Goal: Task Accomplishment & Management: Manage account settings

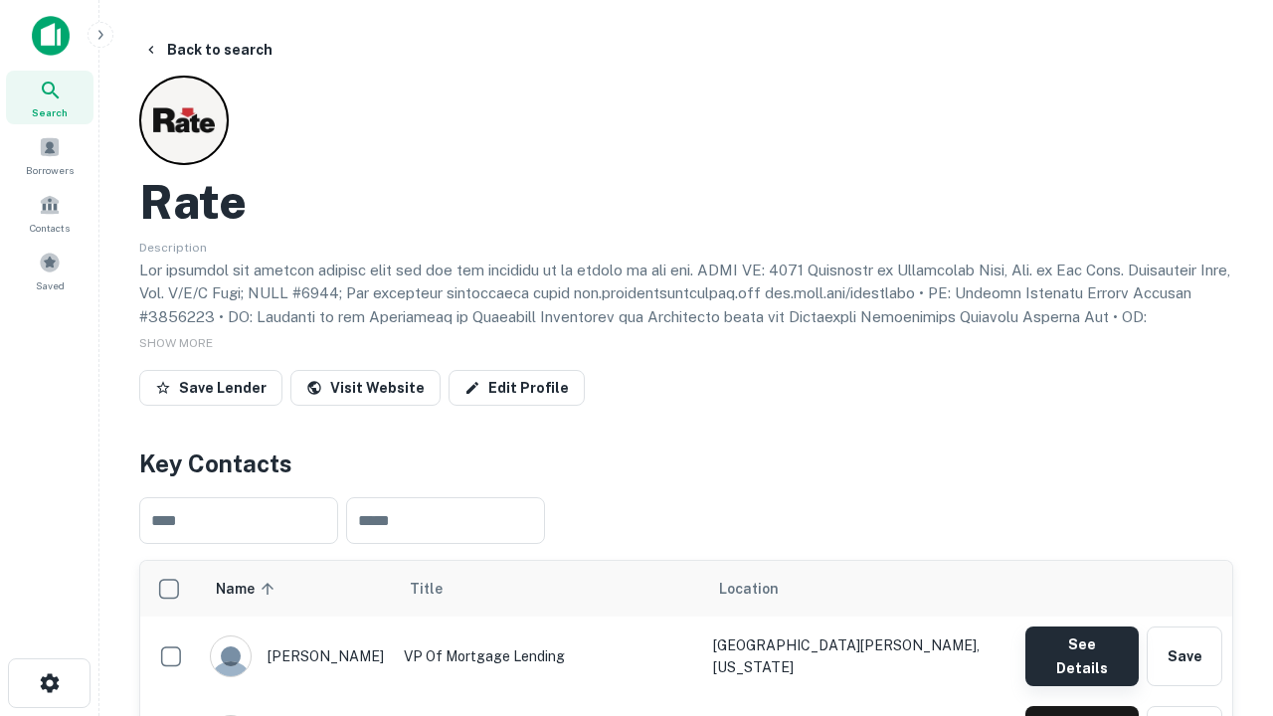
click at [1081, 646] on button "See Details" at bounding box center [1081, 657] width 113 height 60
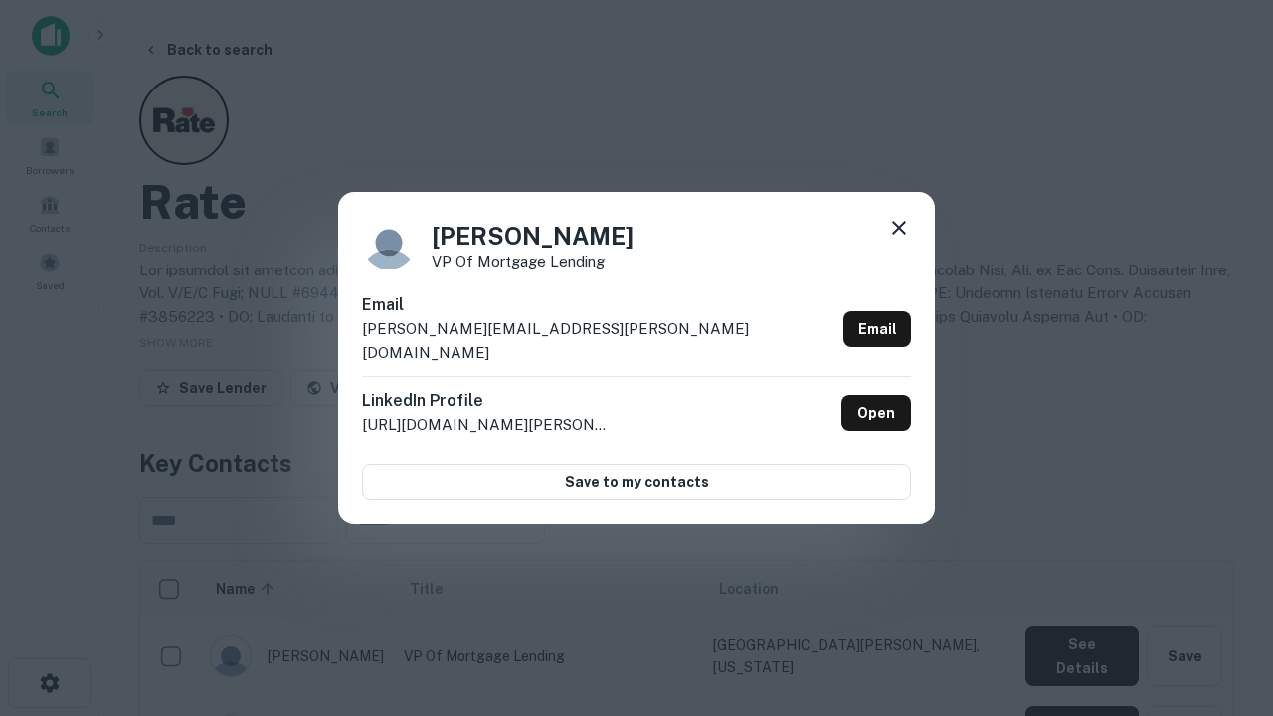
click at [899, 240] on icon at bounding box center [899, 228] width 24 height 24
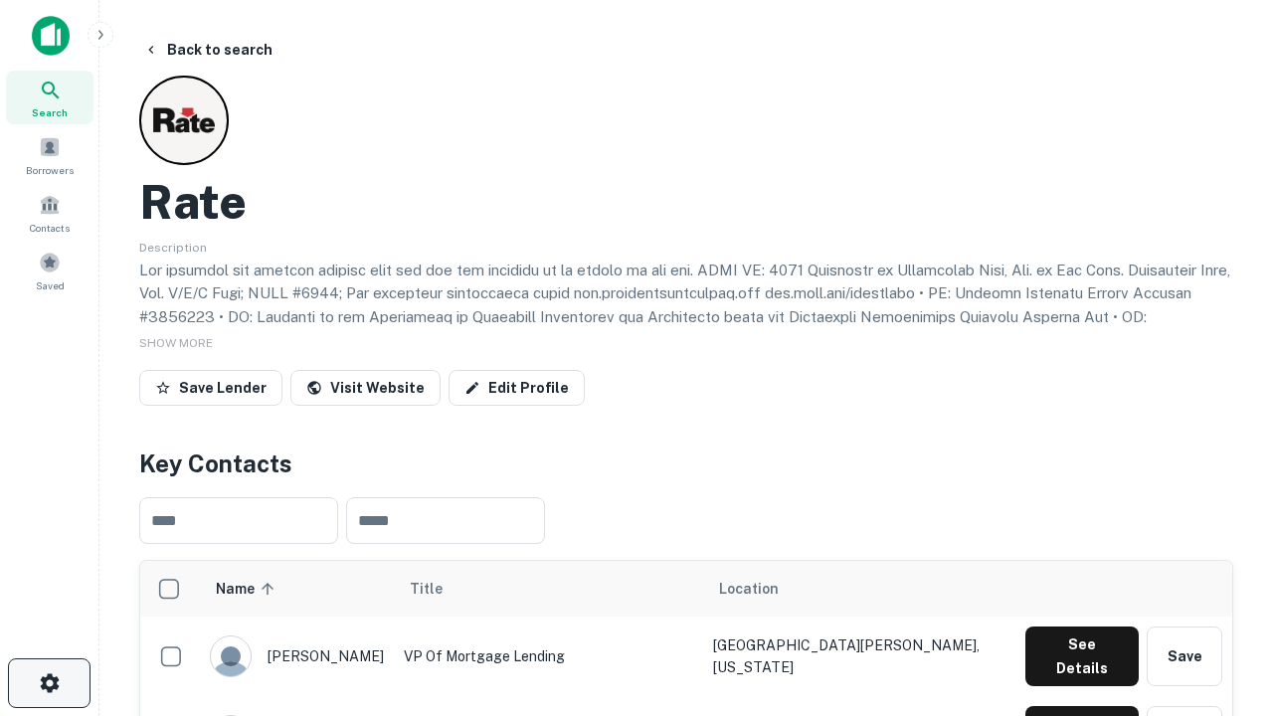
click at [49, 683] on icon "button" at bounding box center [50, 683] width 24 height 24
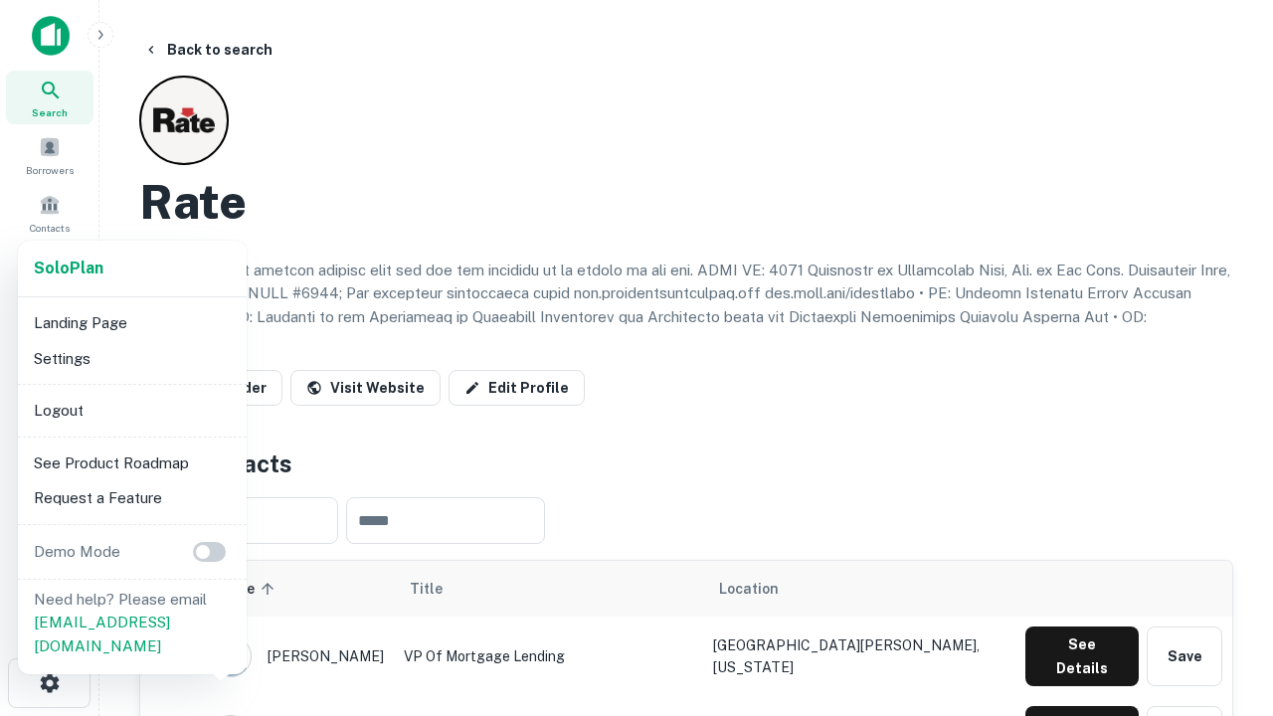
click at [131, 410] on li "Logout" at bounding box center [132, 411] width 213 height 36
